Goal: Task Accomplishment & Management: Use online tool/utility

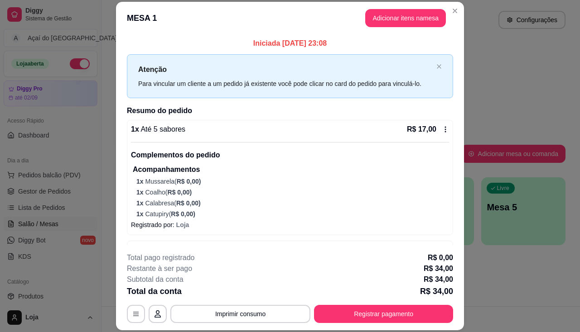
click at [442, 127] on icon at bounding box center [445, 129] width 7 height 7
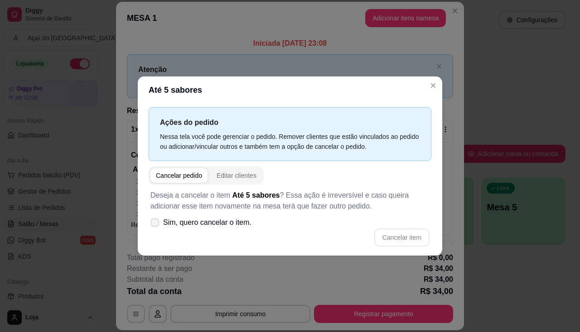
click at [190, 223] on span "Sim, quero cancelar o item." at bounding box center [207, 222] width 88 height 11
click at [156, 225] on input "Sim, quero cancelar o item." at bounding box center [153, 228] width 6 height 6
checkbox input "true"
click at [377, 234] on button "Cancelar item" at bounding box center [401, 238] width 54 height 18
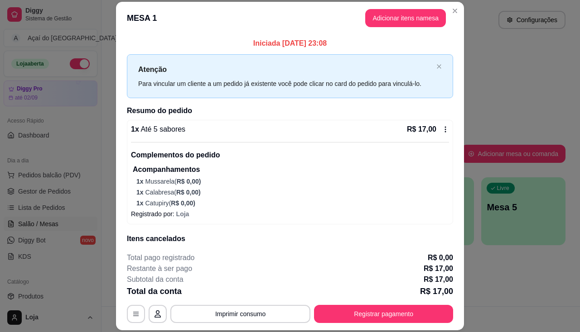
click at [440, 130] on div "1 x Até 5 sabores R$ 17,00 Complementos do pedido Acompanhamentos 1 x Mussarela…" at bounding box center [290, 172] width 326 height 105
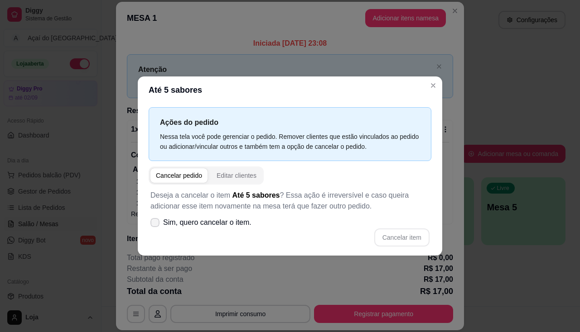
click at [216, 222] on span "Sim, quero cancelar o item." at bounding box center [207, 222] width 88 height 11
click at [156, 225] on input "Sim, quero cancelar o item." at bounding box center [153, 228] width 6 height 6
checkbox input "true"
click at [421, 236] on button "Cancelar item" at bounding box center [401, 238] width 54 height 18
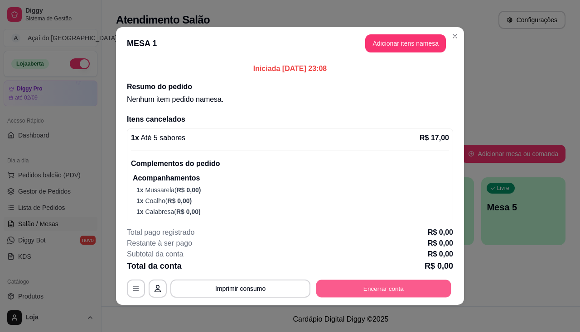
click at [410, 287] on button "Encerrar conta" at bounding box center [383, 289] width 135 height 18
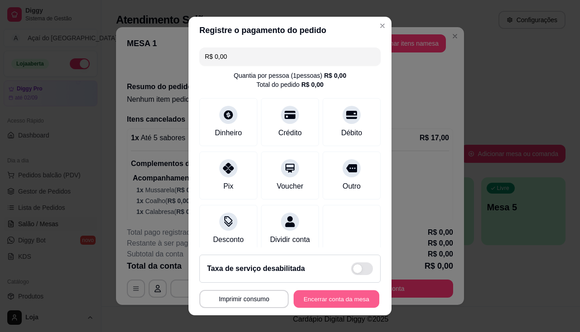
click at [367, 300] on button "Encerrar conta da mesa" at bounding box center [336, 300] width 86 height 18
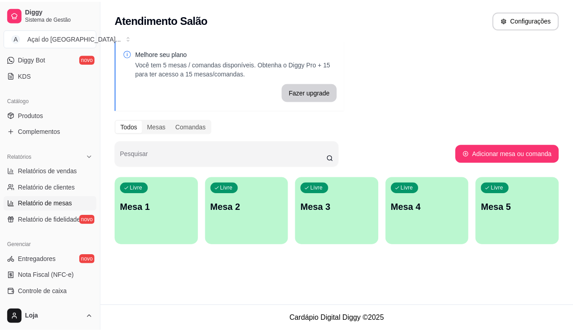
scroll to position [272, 0]
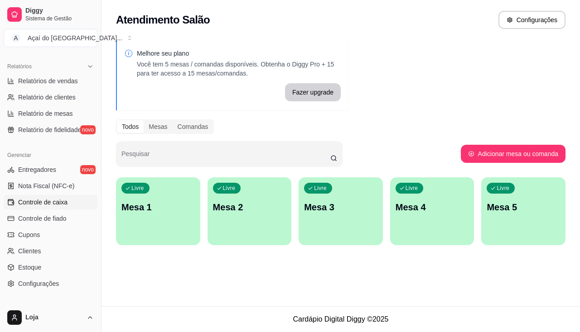
click at [61, 202] on span "Controle de caixa" at bounding box center [42, 202] width 49 height 9
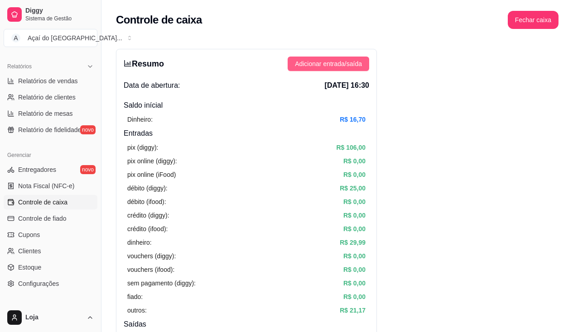
click at [319, 63] on span "Adicionar entrada/saída" at bounding box center [328, 64] width 67 height 10
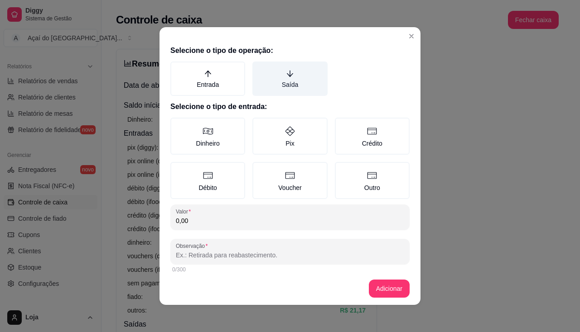
click at [286, 77] on icon "arrow-down" at bounding box center [290, 74] width 8 height 8
click at [259, 68] on button "Saída" at bounding box center [255, 64] width 7 height 7
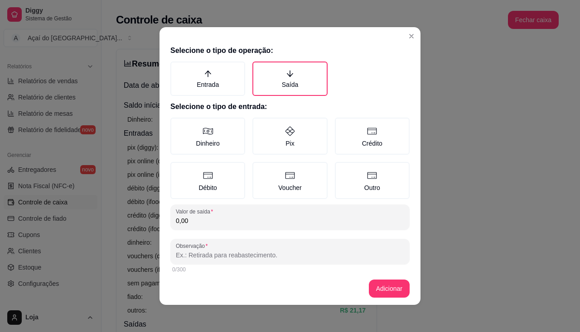
click at [214, 156] on div "Dinheiro Pix Crédito Débito Voucher Outro" at bounding box center [289, 159] width 239 height 82
click at [214, 148] on label "Dinheiro" at bounding box center [207, 136] width 75 height 37
click at [177, 125] on button "Dinheiro" at bounding box center [173, 120] width 7 height 7
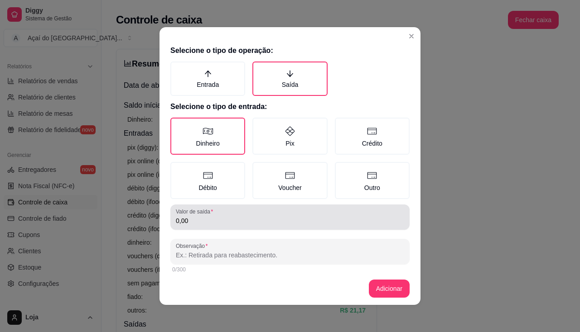
click at [232, 215] on div "0,00" at bounding box center [290, 217] width 228 height 18
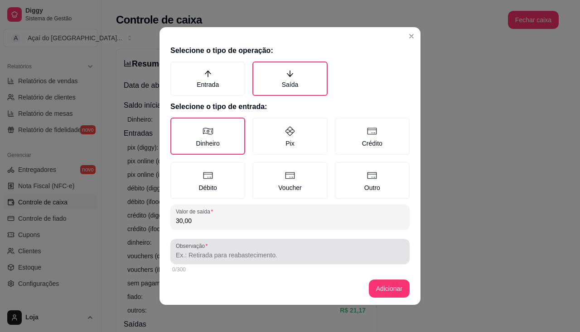
type input "30,00"
click at [229, 258] on input "Observação" at bounding box center [290, 255] width 228 height 9
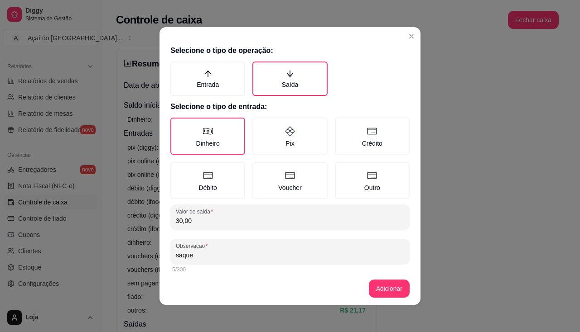
type input "saque"
click at [365, 289] on footer "Adicionar" at bounding box center [289, 289] width 261 height 33
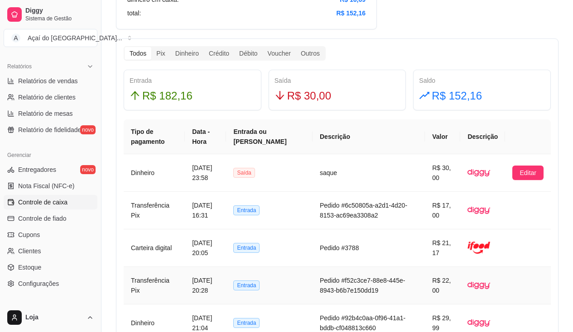
scroll to position [317, 0]
